Goal: Information Seeking & Learning: Understand process/instructions

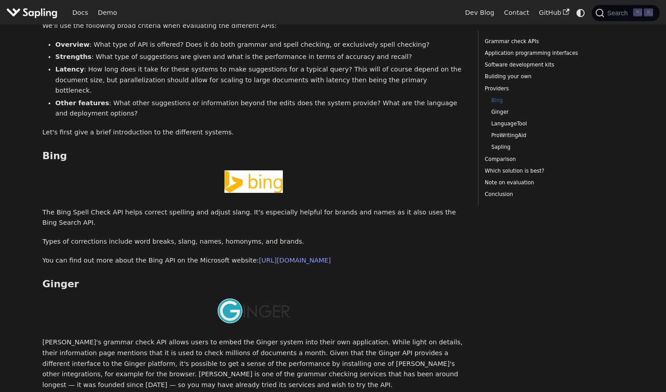
scroll to position [1290, 0]
click at [331, 256] on link "[URL][DOMAIN_NAME]" at bounding box center [295, 259] width 72 height 7
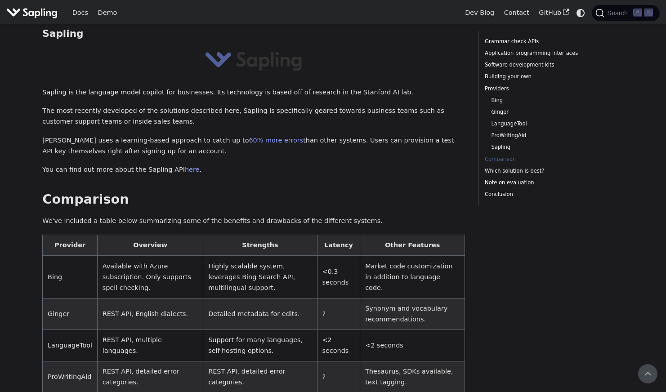
scroll to position [1887, 0]
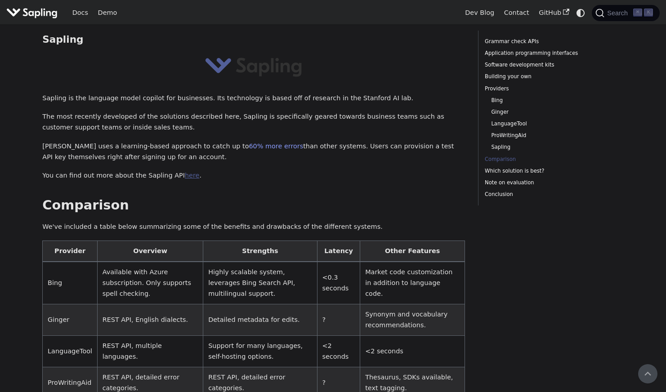
click at [185, 172] on link "here" at bounding box center [192, 175] width 14 height 7
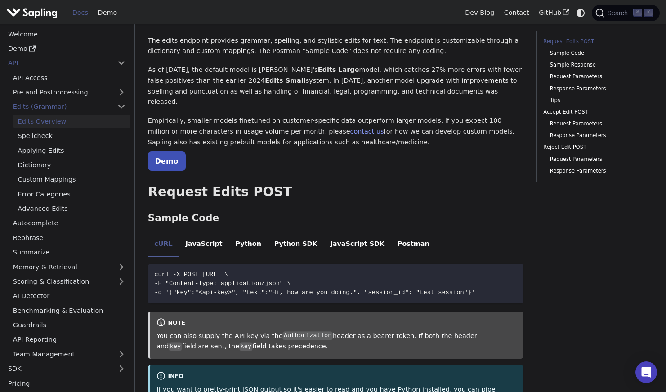
scroll to position [65, 0]
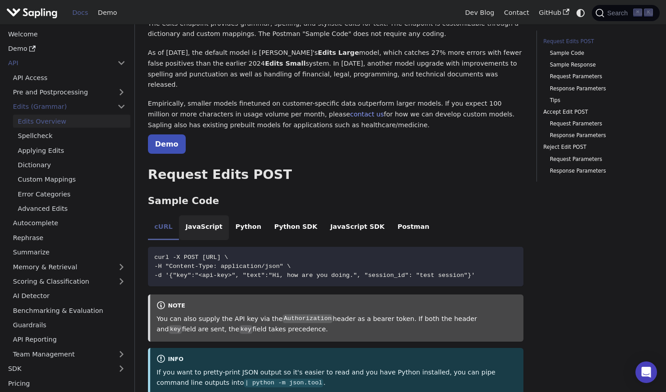
click at [196, 217] on li "JavaScript" at bounding box center [204, 228] width 50 height 25
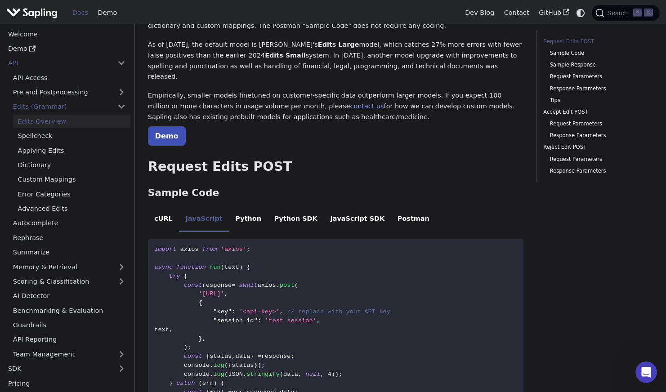
scroll to position [0, 0]
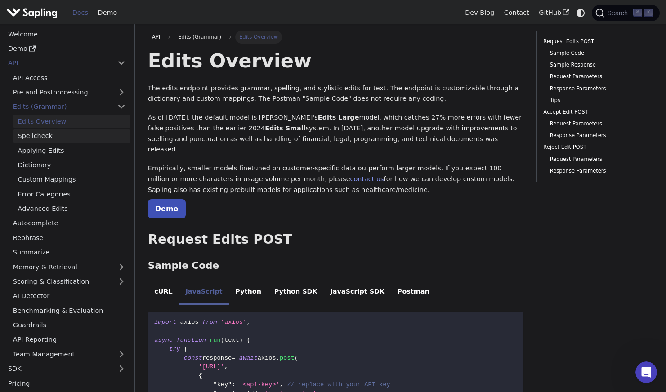
click at [76, 137] on link "Spellcheck" at bounding box center [71, 136] width 117 height 13
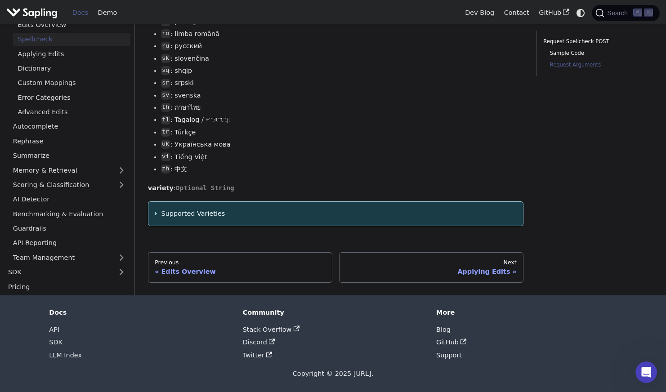
scroll to position [1310, 0]
click at [32, 288] on link "Pricing" at bounding box center [66, 287] width 127 height 13
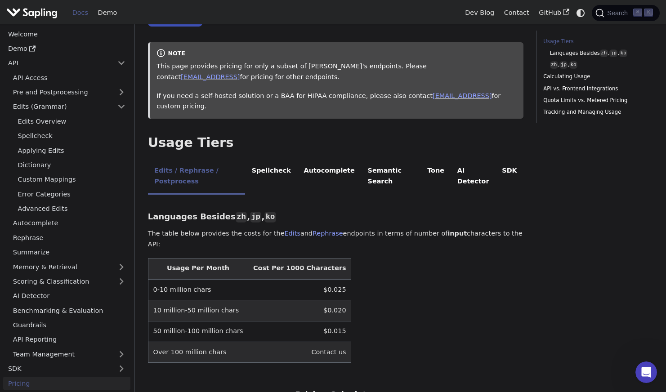
scroll to position [95, 0]
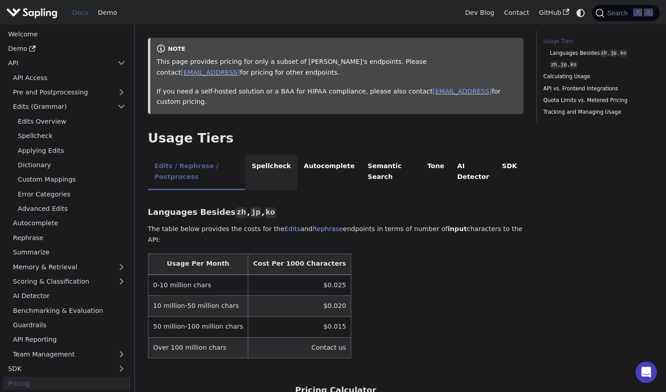
click at [282, 165] on li "Spellcheck" at bounding box center [271, 173] width 52 height 36
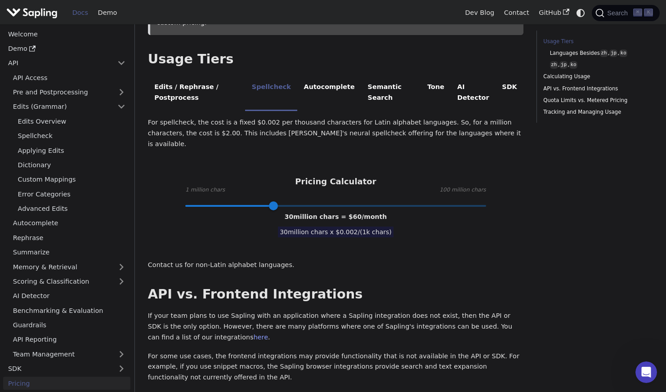
scroll to position [175, 0]
type input "10"
drag, startPoint x: 271, startPoint y: 194, endPoint x: 211, endPoint y: 194, distance: 59.8
click at [211, 201] on span at bounding box center [212, 205] width 9 height 9
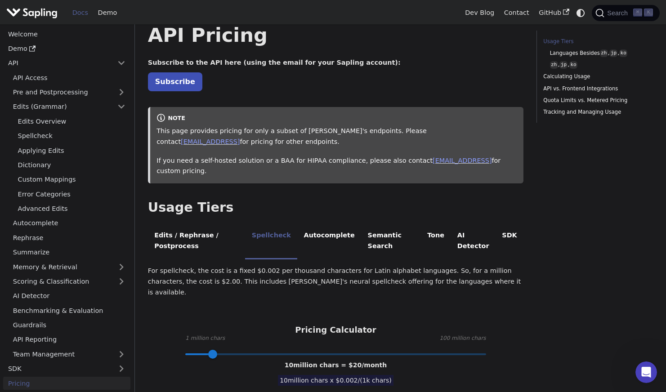
scroll to position [0, 0]
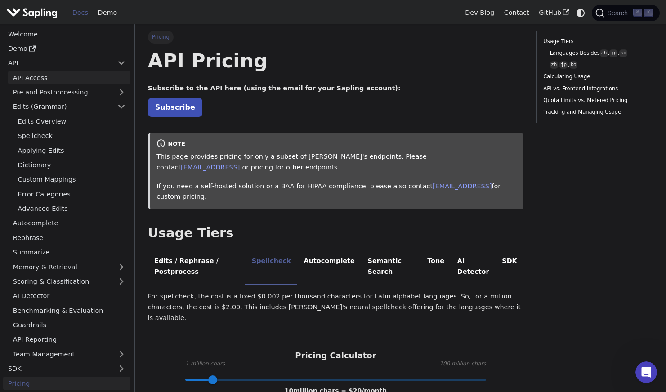
click at [66, 76] on link "API Access" at bounding box center [69, 77] width 122 height 13
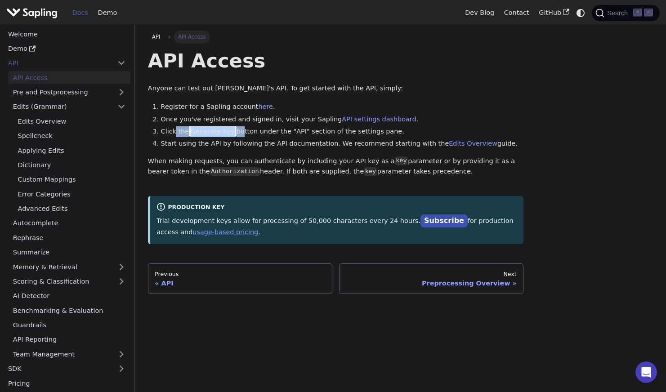
drag, startPoint x: 238, startPoint y: 132, endPoint x: 174, endPoint y: 129, distance: 63.5
click at [174, 129] on li "Click the Generate Key button under the "API" section of the settings pane." at bounding box center [342, 131] width 363 height 11
click at [101, 92] on link "Pre and Postprocessing" at bounding box center [69, 92] width 122 height 13
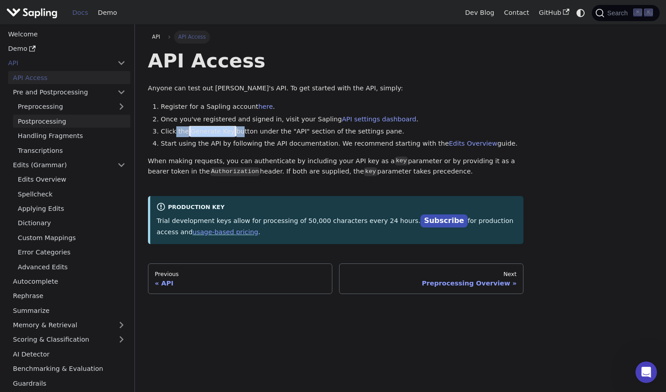
click at [100, 119] on link "Postprocessing" at bounding box center [71, 121] width 117 height 13
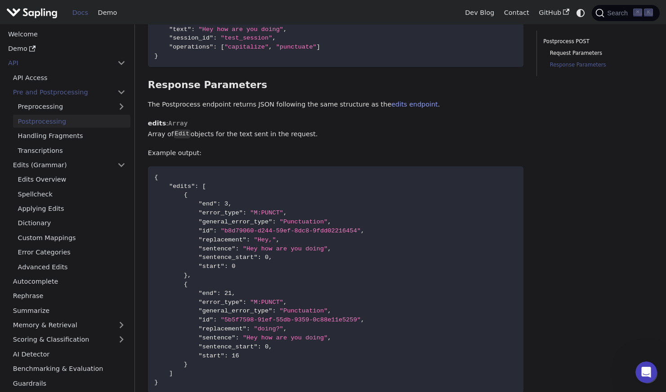
scroll to position [619, 0]
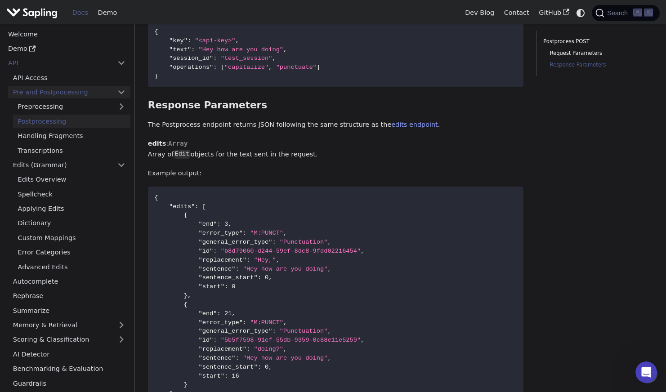
click at [90, 91] on link "Pre and Postprocessing" at bounding box center [69, 92] width 122 height 13
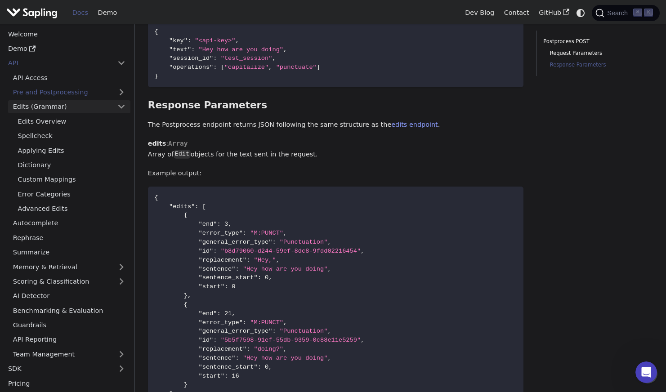
click at [81, 106] on link "Edits (Grammar)" at bounding box center [69, 106] width 122 height 13
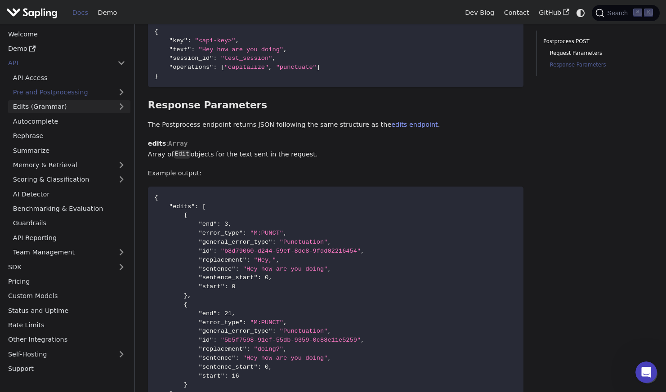
click at [75, 109] on link "Edits (Grammar)" at bounding box center [69, 106] width 122 height 13
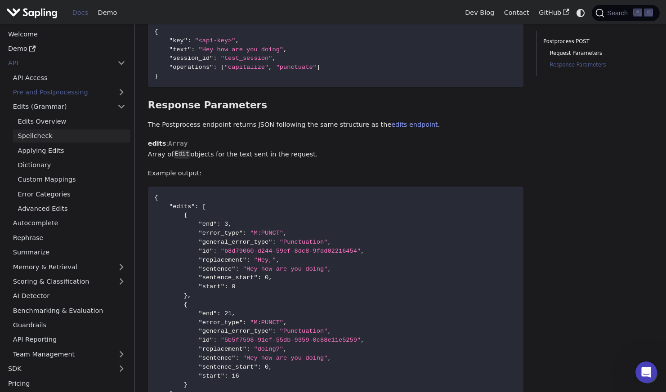
click at [70, 132] on link "Spellcheck" at bounding box center [71, 136] width 117 height 13
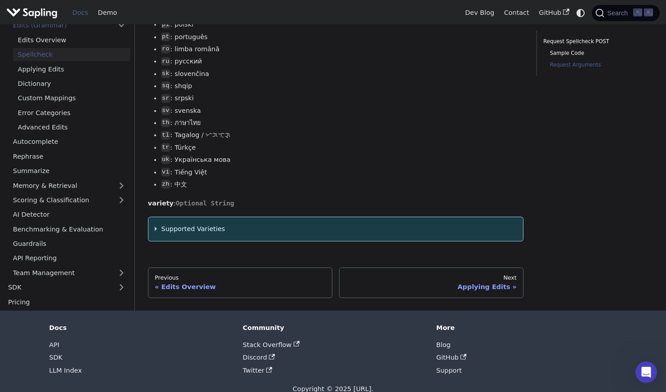
scroll to position [1310, 0]
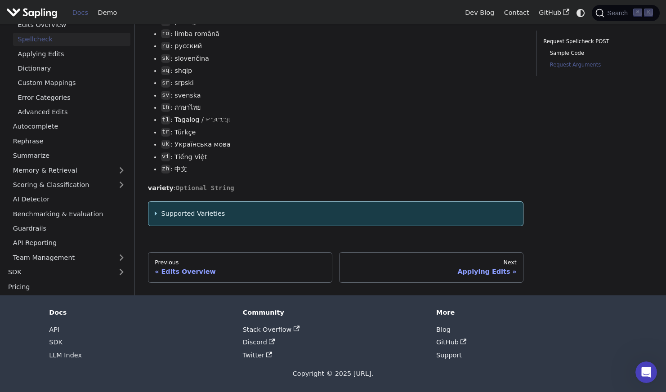
click at [234, 217] on summary "Supported Varieties" at bounding box center [336, 214] width 362 height 11
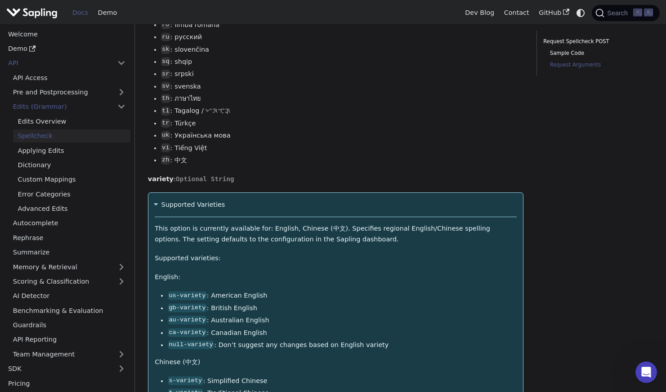
click at [234, 211] on summary "Supported Varieties" at bounding box center [336, 205] width 362 height 11
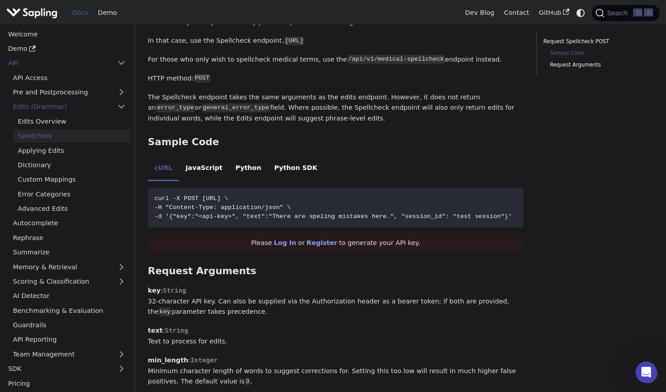
scroll to position [376, 0]
click at [198, 168] on li "JavaScript" at bounding box center [204, 169] width 50 height 25
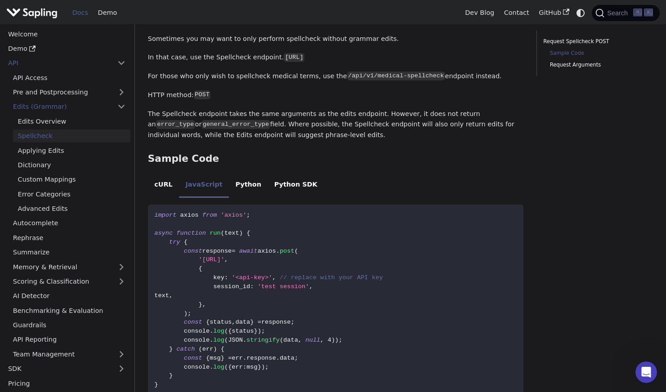
scroll to position [371, 0]
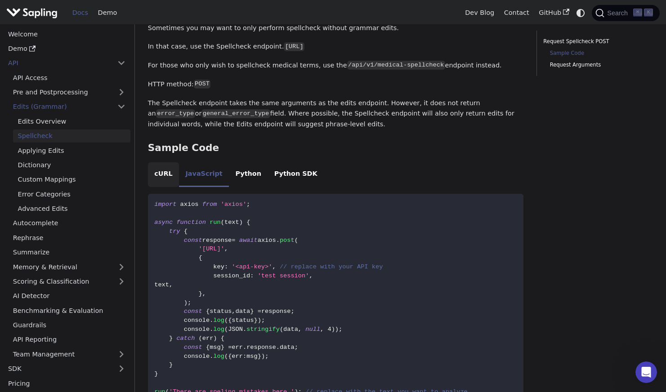
click at [165, 174] on li "cURL" at bounding box center [163, 174] width 31 height 25
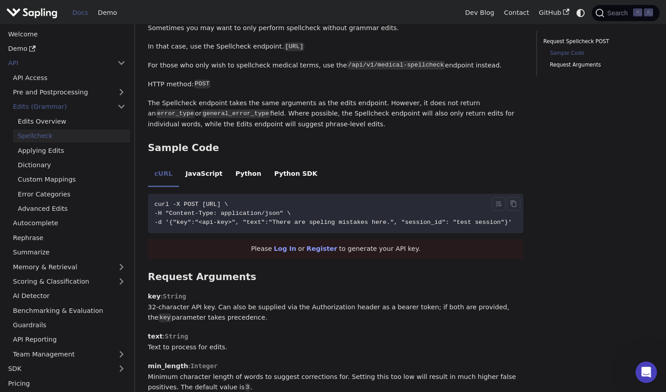
click at [228, 207] on span "curl -X POST [URL] \" at bounding box center [191, 204] width 74 height 7
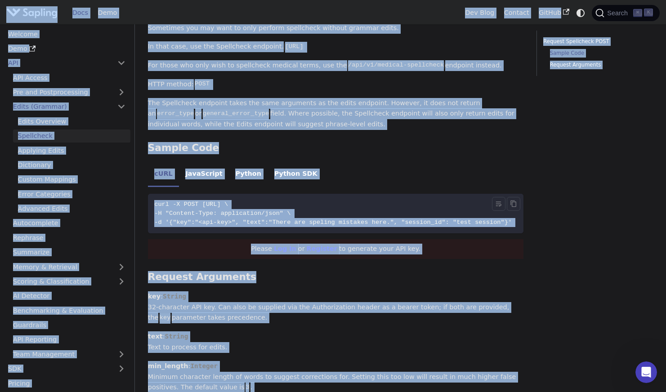
copy body "Lore ip dolo sitamet Cons Adip Eli Sedd Eiusmod TemPor Incidi ⌘ U Laboree Dolo …"
click at [228, 207] on span "curl -X POST [URL] \" at bounding box center [191, 204] width 74 height 7
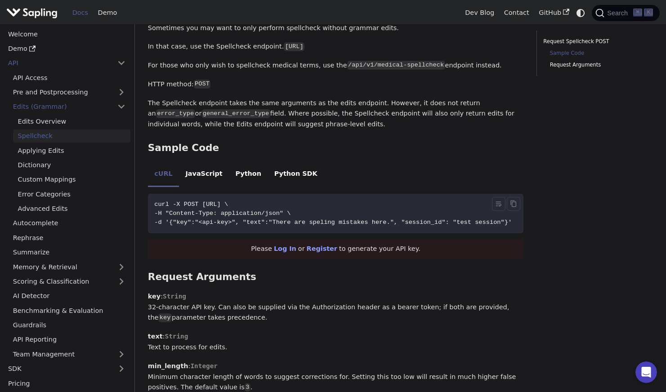
click at [228, 207] on span "curl -X POST [URL] \" at bounding box center [191, 204] width 74 height 7
click at [501, 207] on icon "Toggle word wrap" at bounding box center [498, 204] width 5 height 5
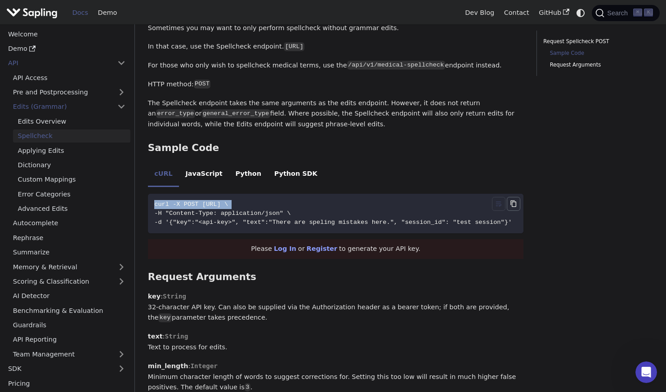
click at [513, 205] on icon "Copy code to clipboard" at bounding box center [513, 204] width 2 height 2
click at [216, 173] on li "JavaScript" at bounding box center [204, 174] width 50 height 25
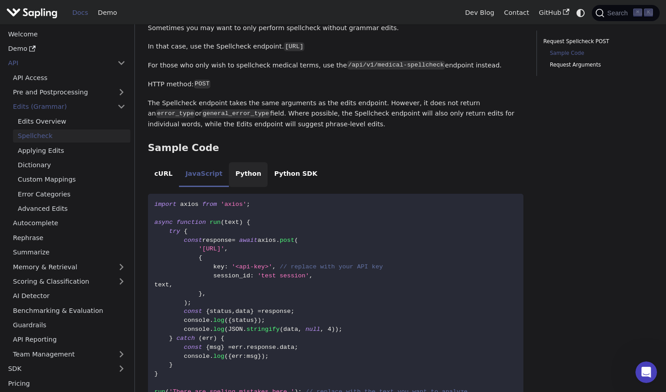
click at [236, 175] on li "Python" at bounding box center [248, 174] width 39 height 25
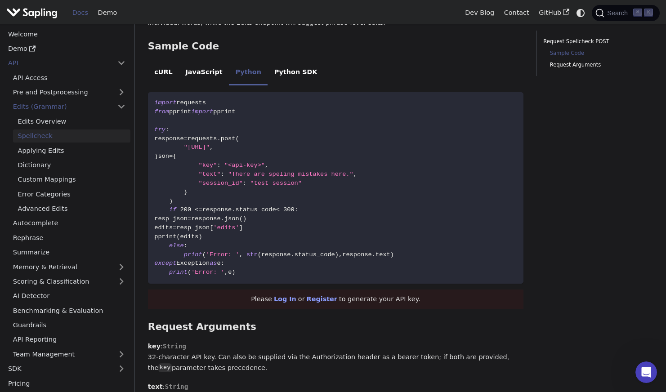
scroll to position [479, 0]
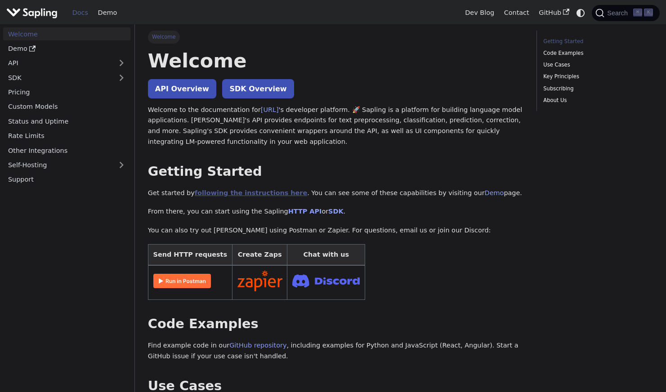
click at [232, 194] on link "following the instructions here" at bounding box center [251, 192] width 112 height 7
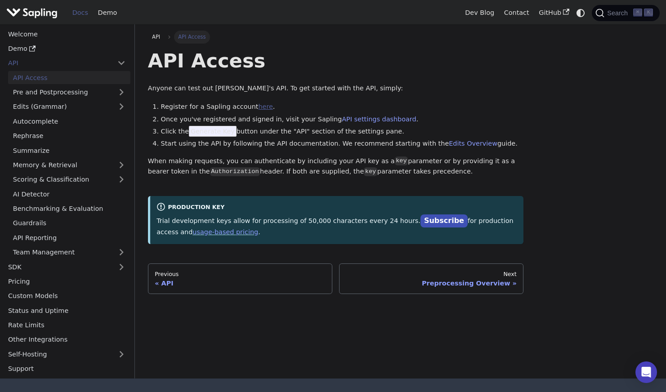
click at [258, 105] on link "here" at bounding box center [265, 106] width 14 height 7
